Goal: Find specific page/section

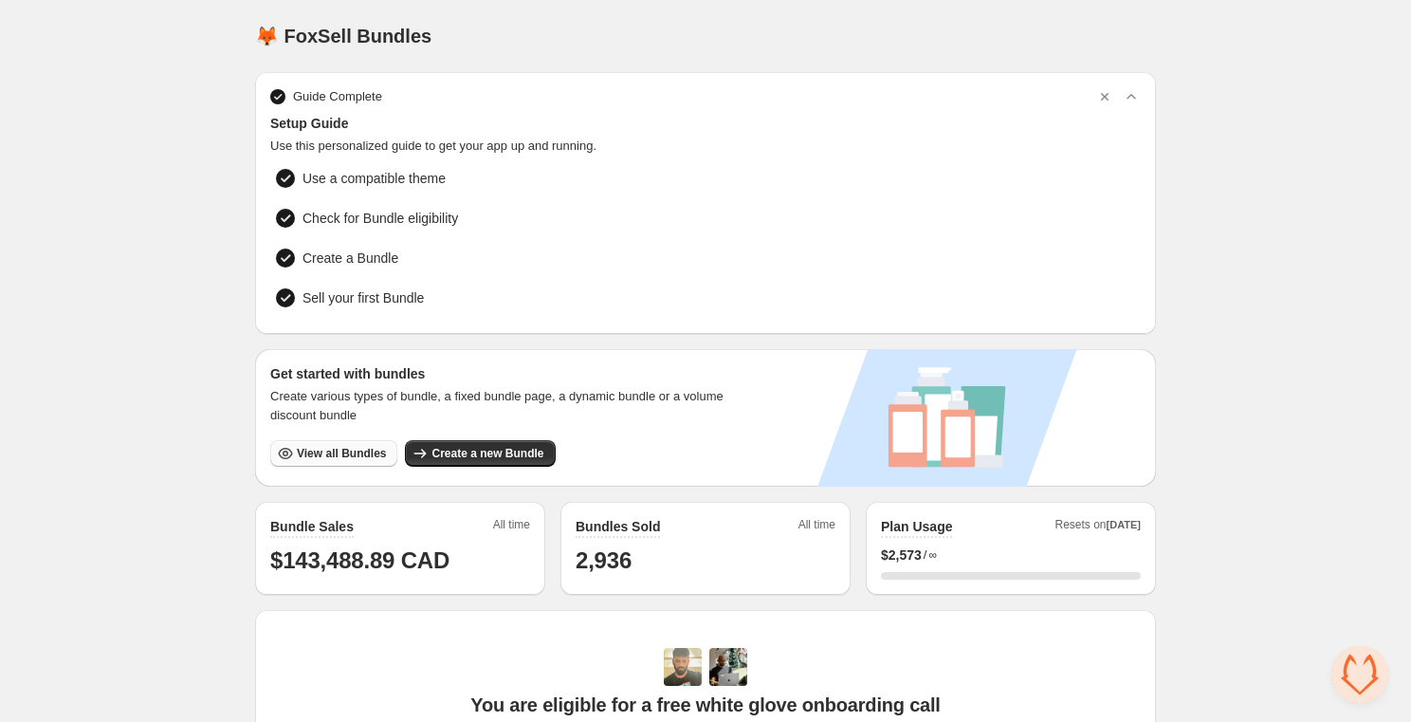
click at [360, 441] on button "View all Bundles" at bounding box center [333, 453] width 127 height 27
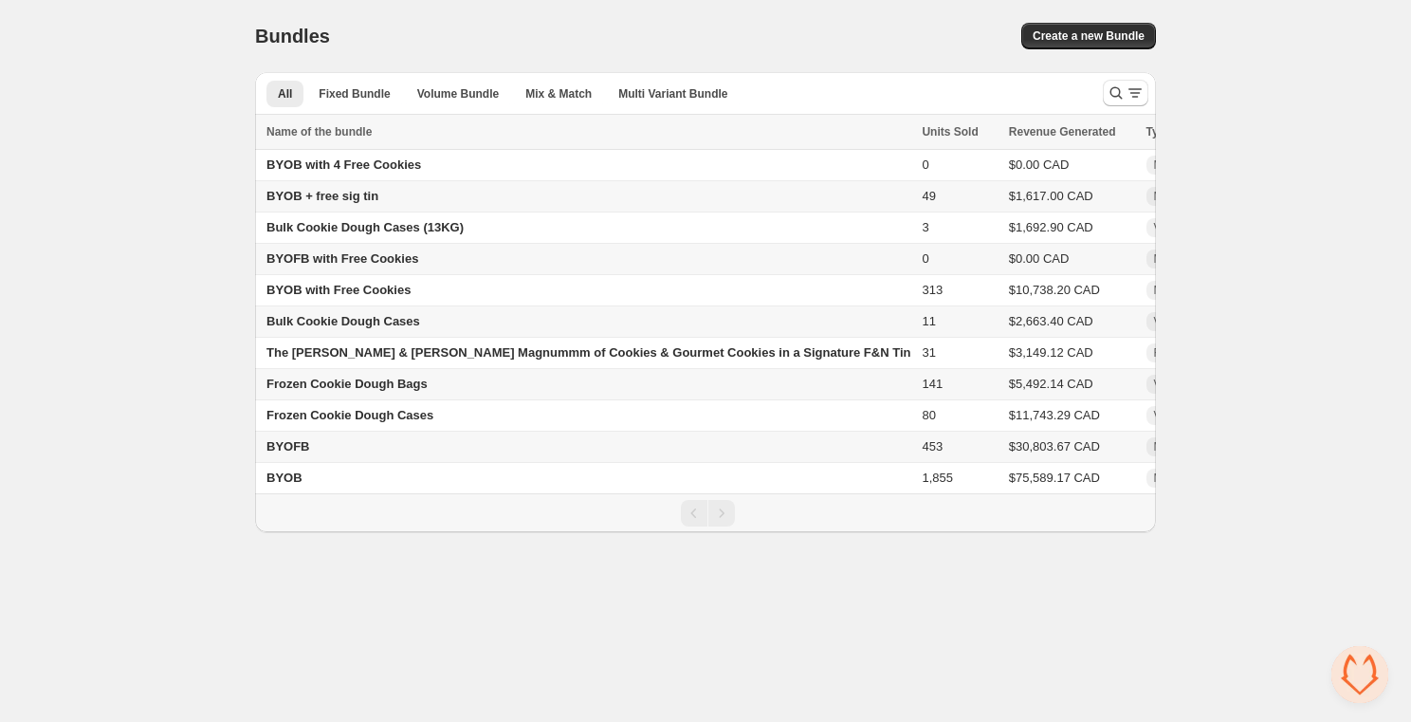
click at [355, 195] on span "BYOB + free sig tin" at bounding box center [322, 196] width 112 height 14
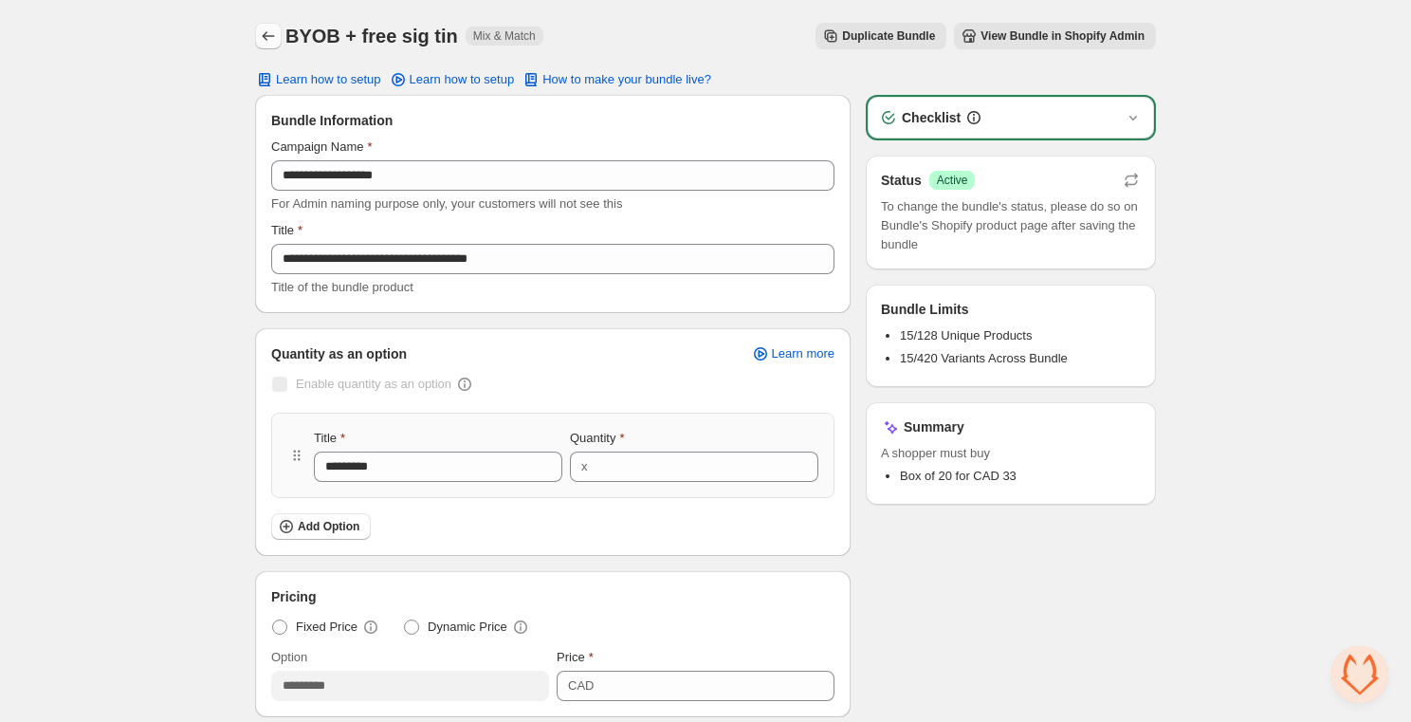
click at [280, 32] on button "Back" at bounding box center [268, 36] width 27 height 27
